Goal: Task Accomplishment & Management: Complete application form

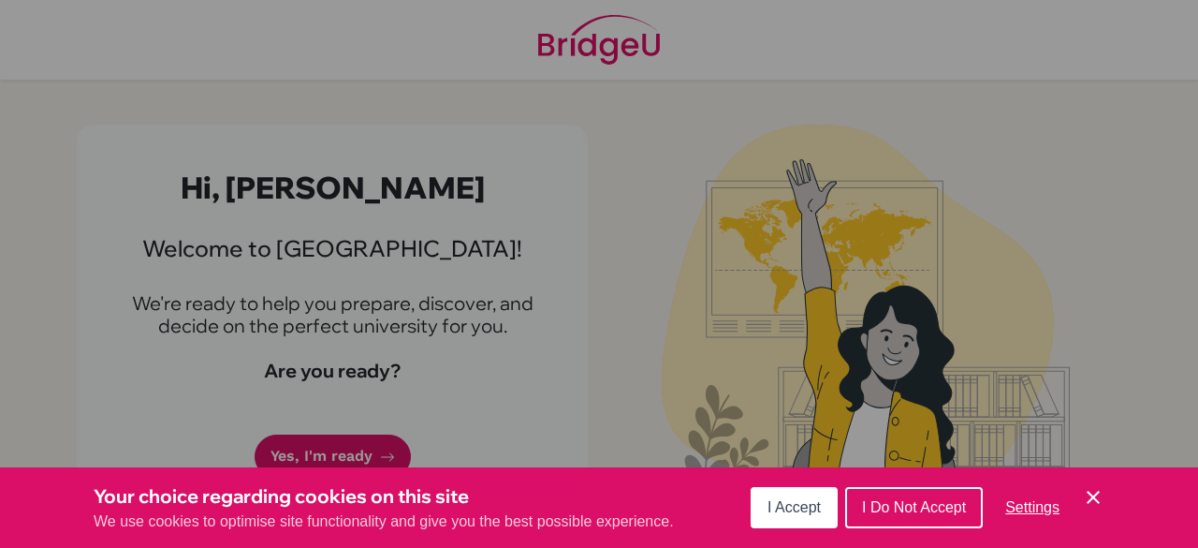
click at [1090, 492] on icon "Cookie Control Close Icon" at bounding box center [1093, 497] width 22 height 22
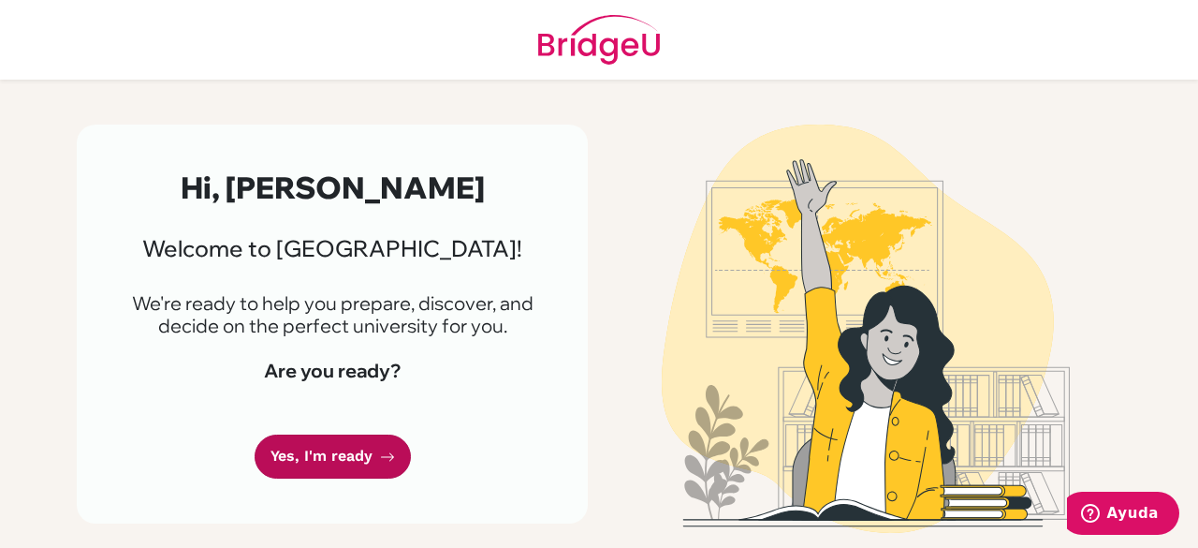
click at [361, 435] on link "Yes, I'm ready" at bounding box center [333, 456] width 156 height 44
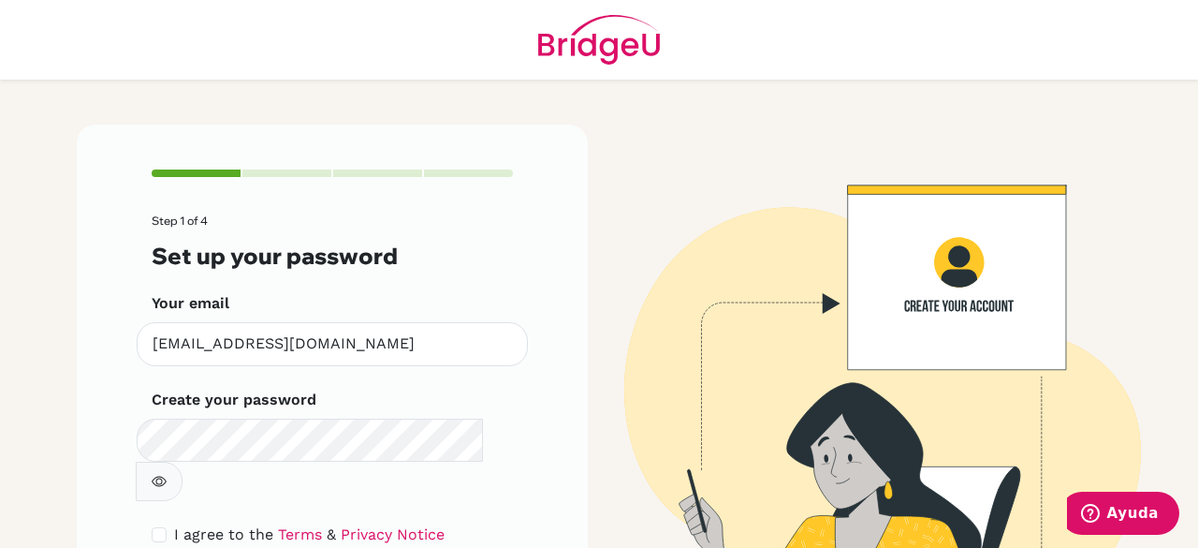
click at [532, 472] on div "Step 1 of 4 Set up your password Your email [EMAIL_ADDRESS][DOMAIN_NAME] Invali…" at bounding box center [332, 402] width 511 height 555
click at [183, 462] on button "button" at bounding box center [159, 481] width 47 height 39
click at [165, 523] on div "I agree to the Terms & Privacy Notice" at bounding box center [332, 534] width 361 height 22
click at [152, 527] on input "checkbox" at bounding box center [159, 534] width 15 height 15
checkbox input "true"
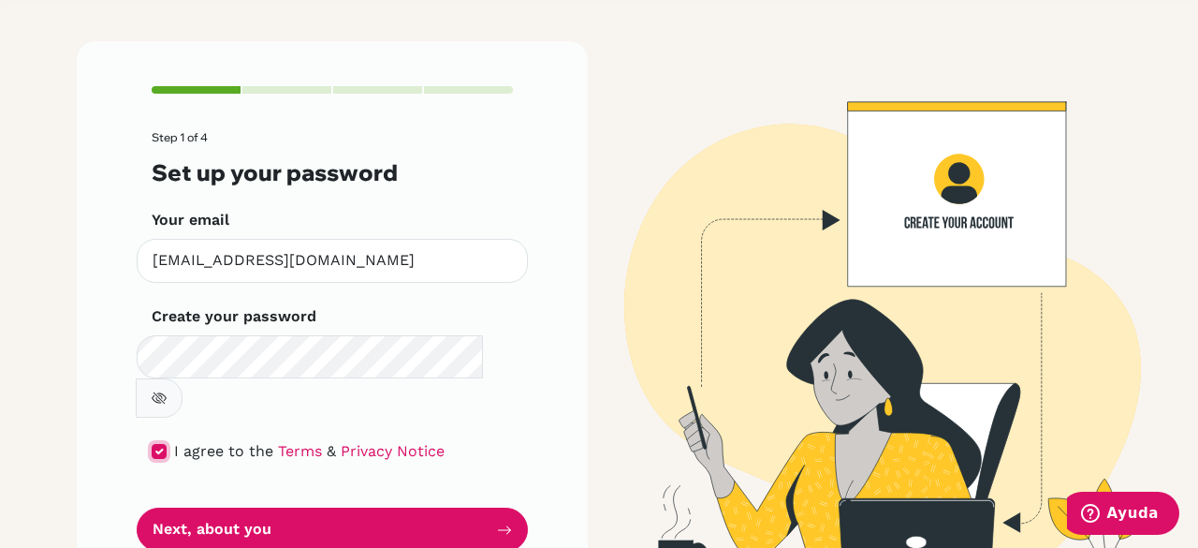
scroll to position [106, 0]
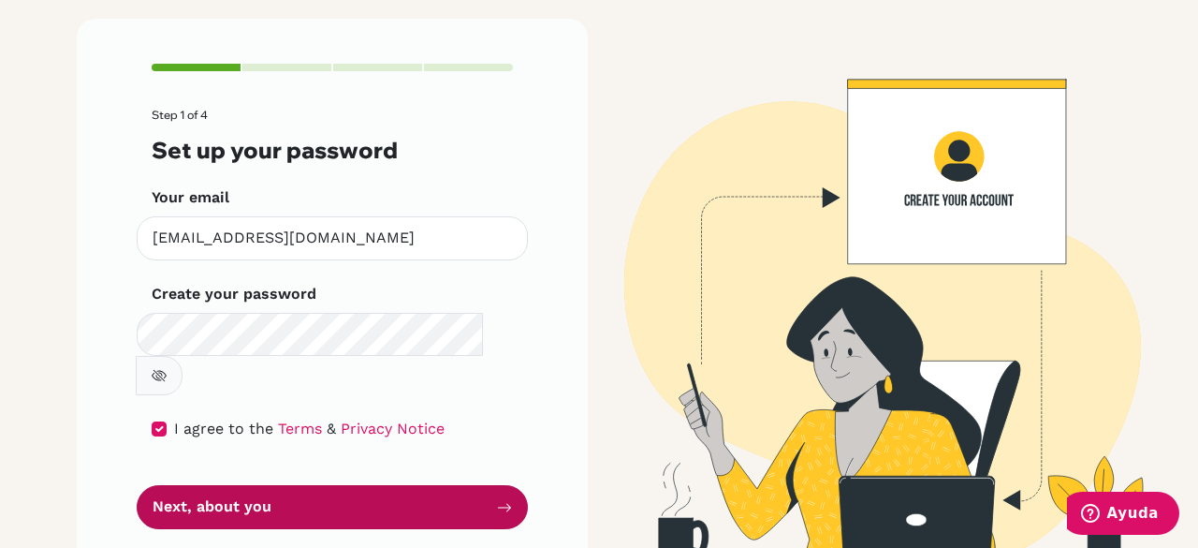
click at [290, 485] on button "Next, about you" at bounding box center [332, 507] width 391 height 44
